Goal: Information Seeking & Learning: Compare options

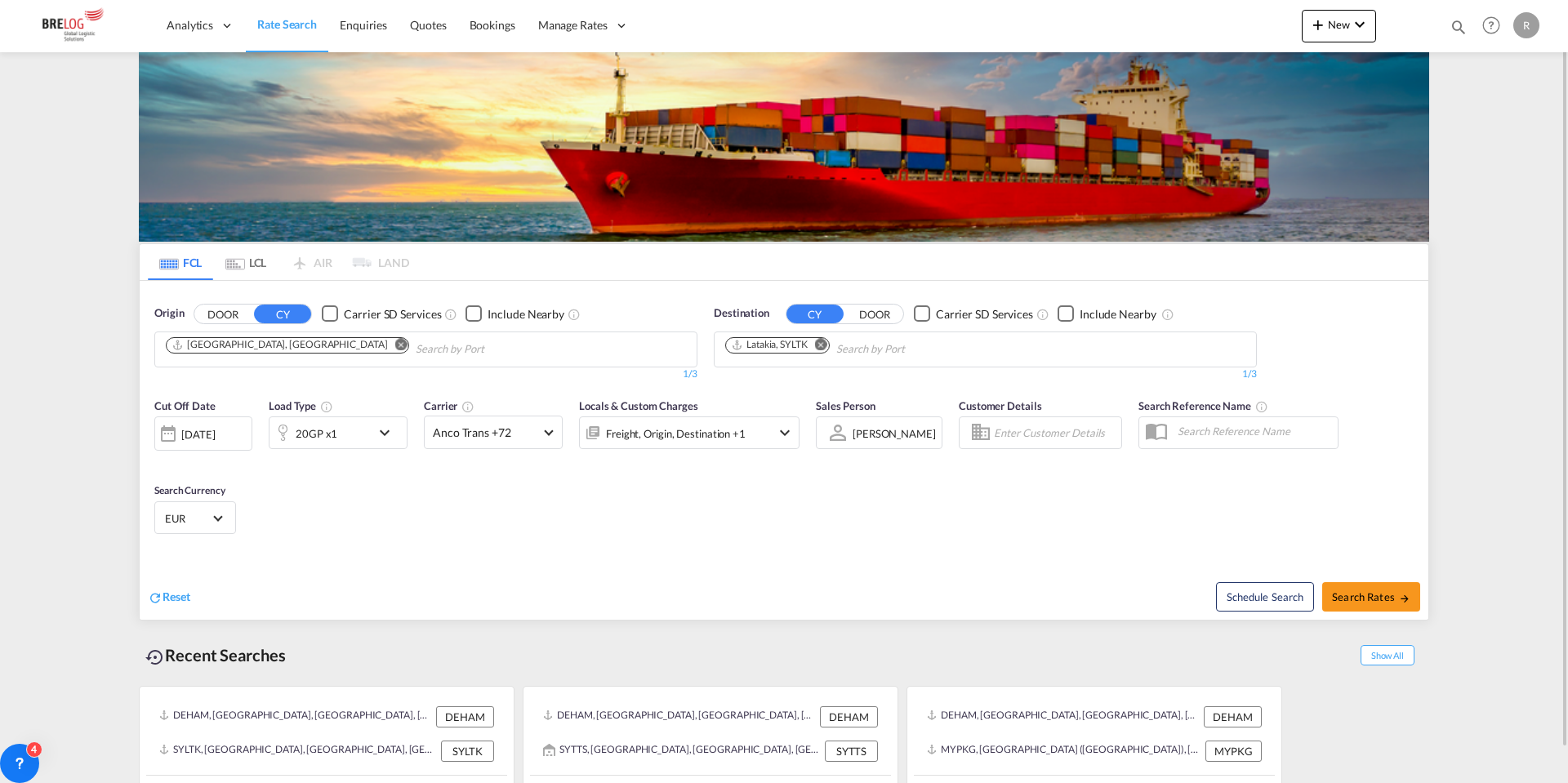
click at [829, 344] on button "Remove" at bounding box center [817, 346] width 24 height 17
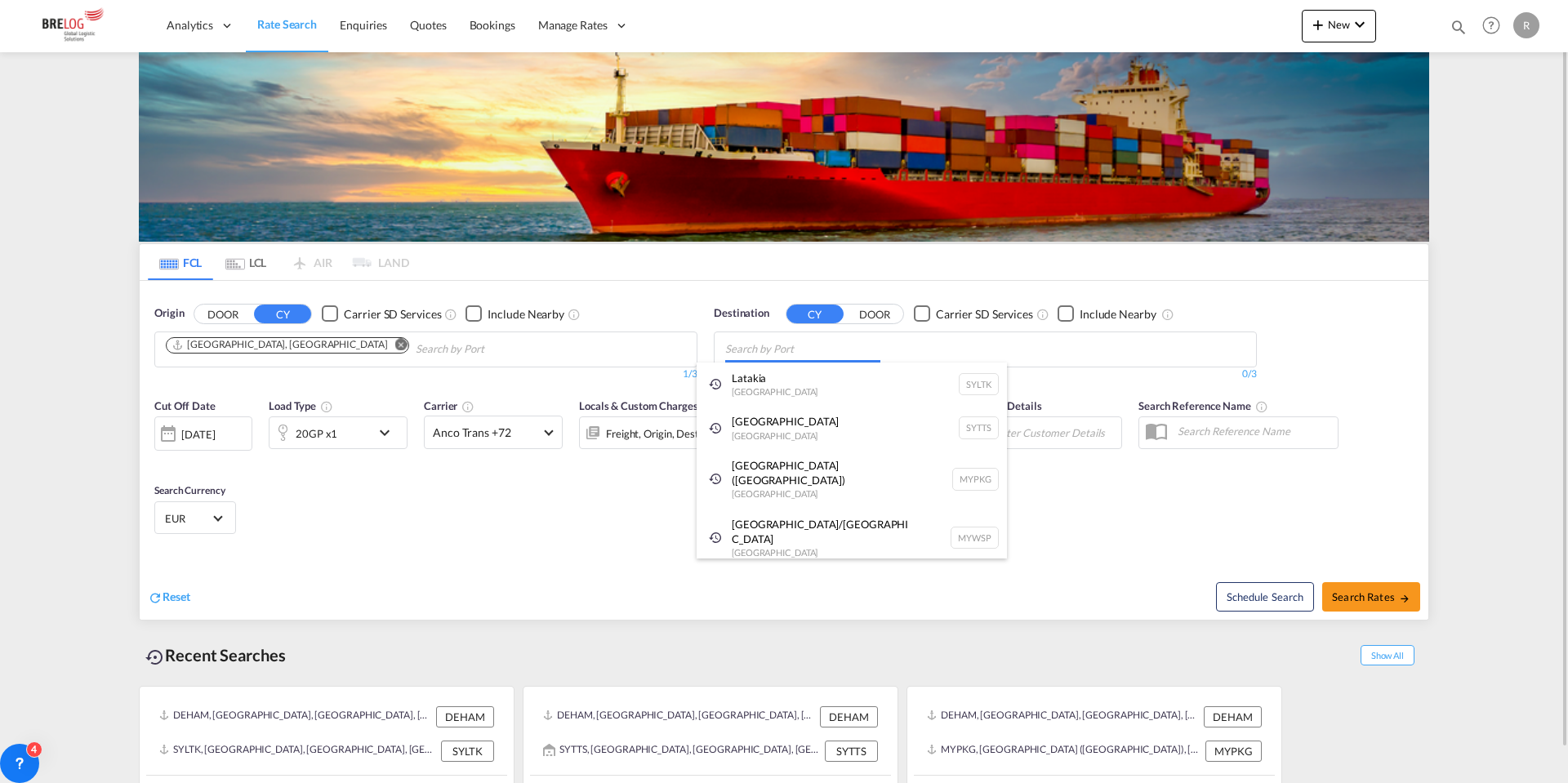
click at [790, 352] on body "Analytics Dashboard Rate Search Enquiries Quotes Bookings" at bounding box center [784, 391] width 1568 height 783
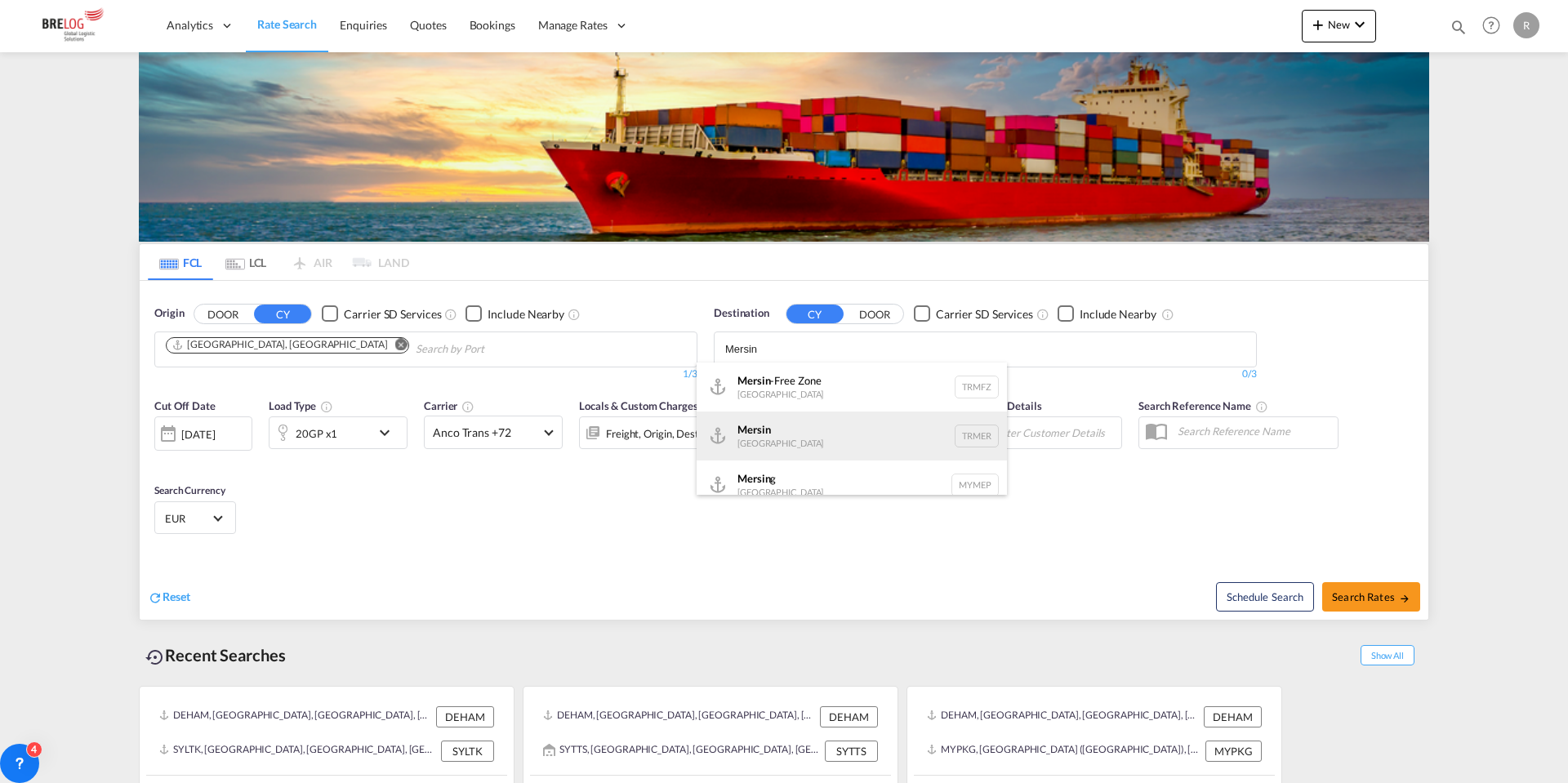
type input "Mersin"
click at [792, 435] on div "Mersin Turkey TRMER" at bounding box center [852, 436] width 311 height 49
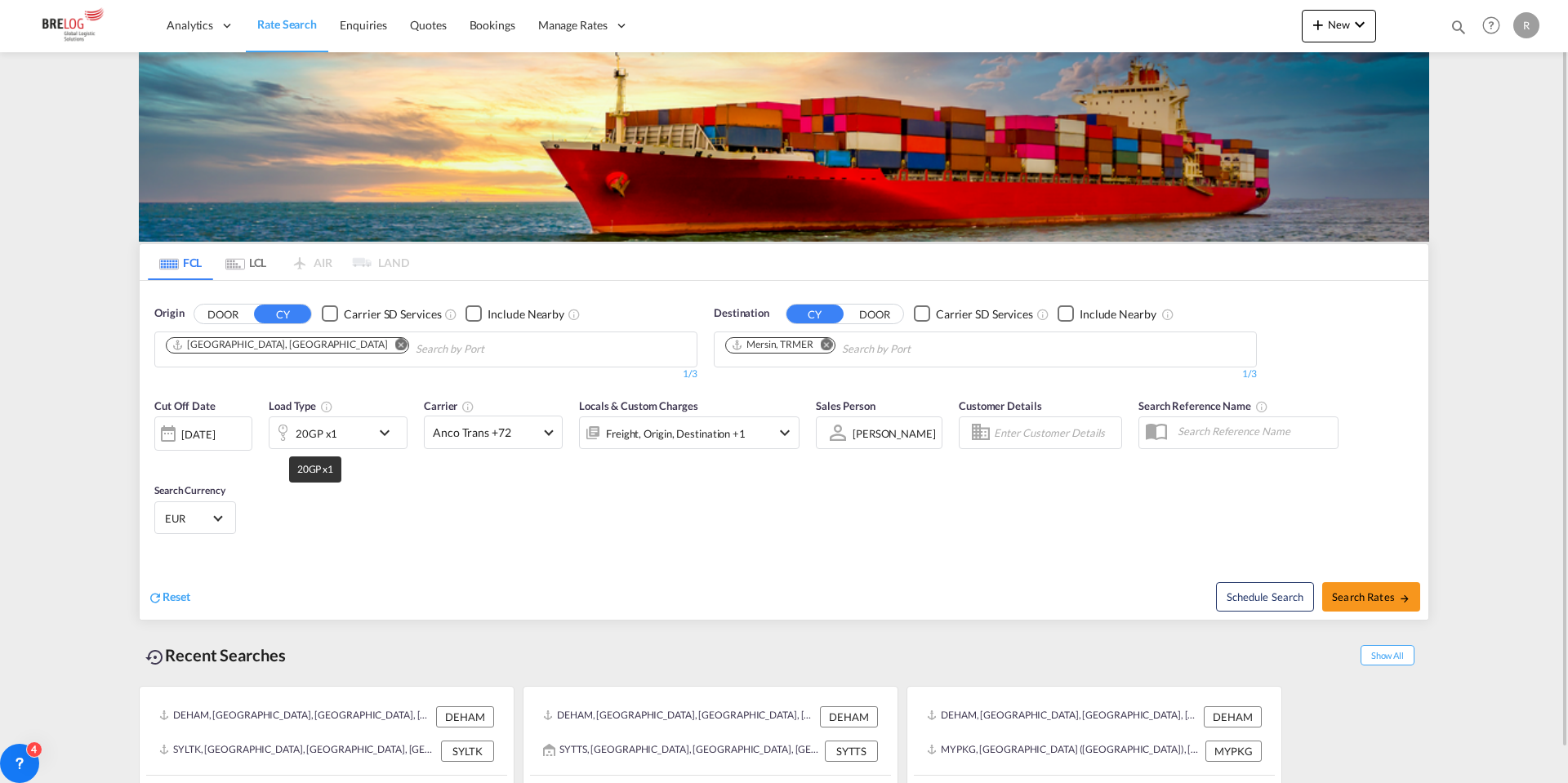
click at [334, 433] on div "20GP x1" at bounding box center [317, 434] width 42 height 23
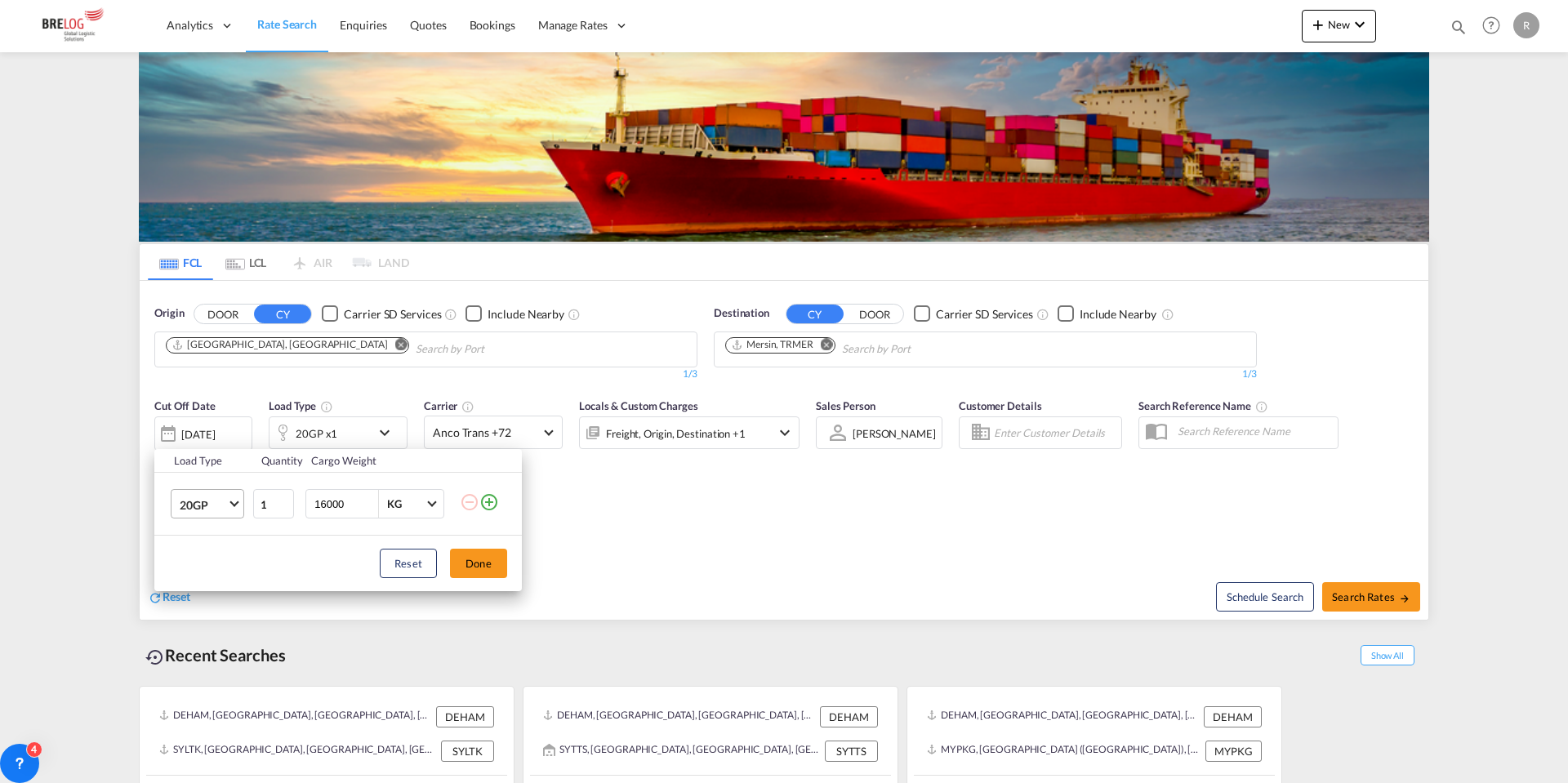
click at [186, 513] on md-select-value "20GP" at bounding box center [210, 504] width 65 height 28
click at [212, 584] on md-option "40HC" at bounding box center [222, 583] width 111 height 39
click at [334, 503] on input "16000" at bounding box center [345, 504] width 65 height 28
click at [334, 503] on input "16000" at bounding box center [345, 504] width 65 height 28
type input "23000"
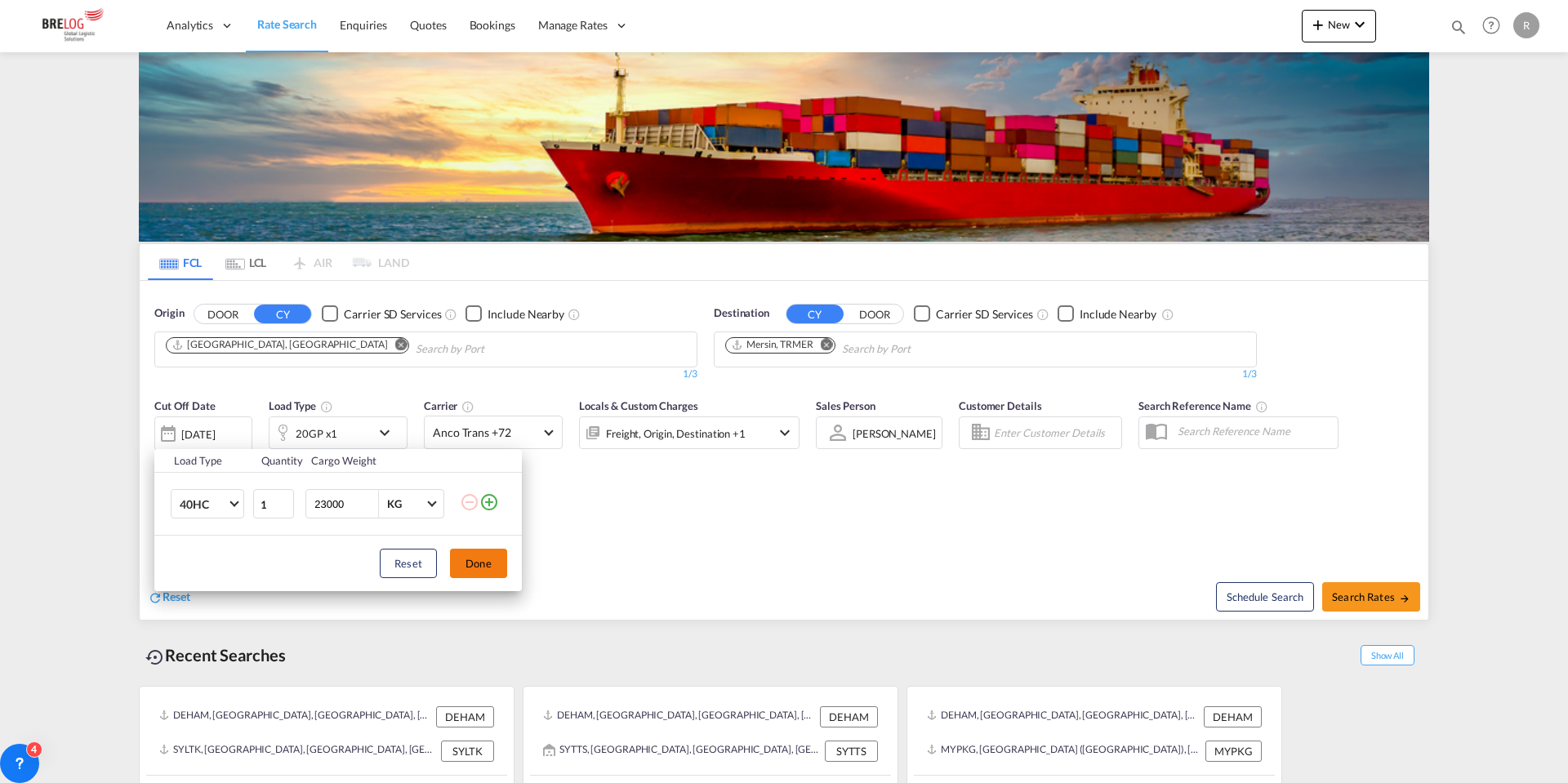
click at [469, 560] on button "Done" at bounding box center [478, 564] width 57 height 30
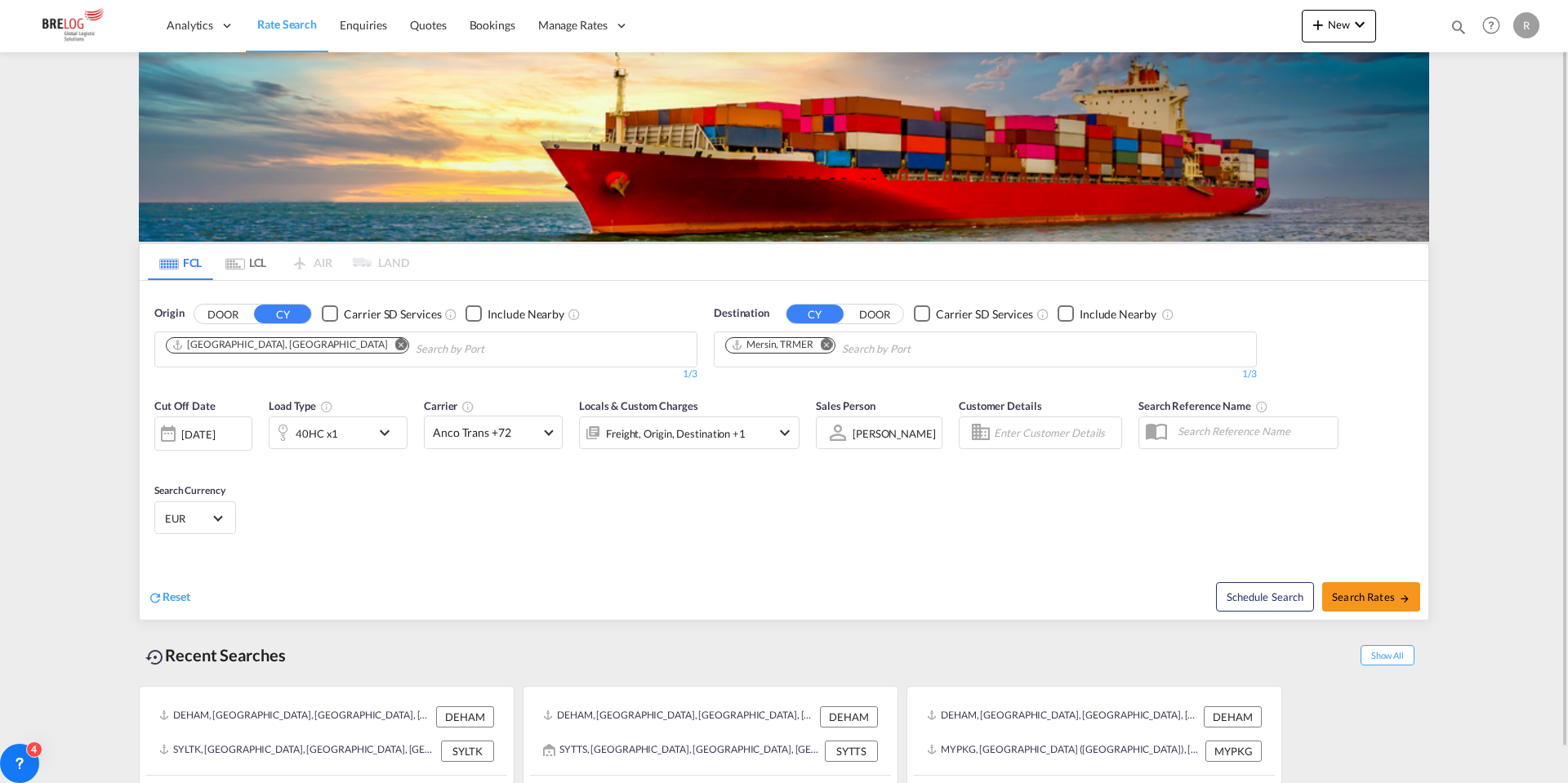
click at [1420, 601] on div "Schedule Search Search Rates" at bounding box center [1108, 588] width 640 height 63
click at [1379, 593] on span "Search Rates" at bounding box center [1372, 596] width 79 height 13
type input "DEHAM to TRMER / 1 Sep 2025"
